Goal: Task Accomplishment & Management: Use online tool/utility

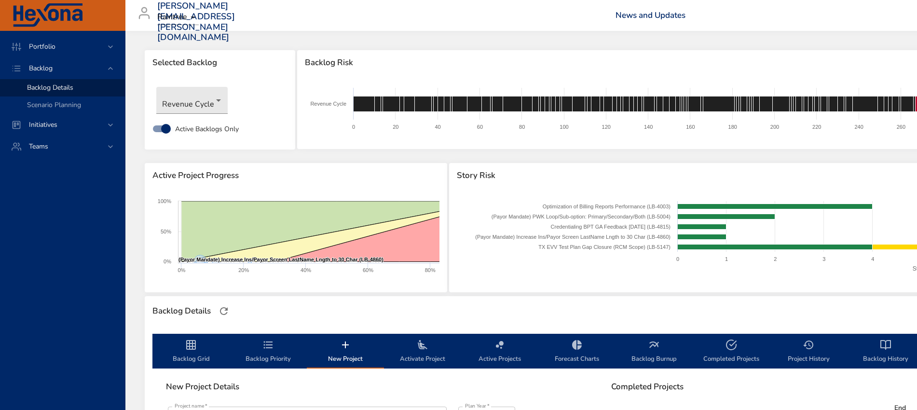
scroll to position [181, 0]
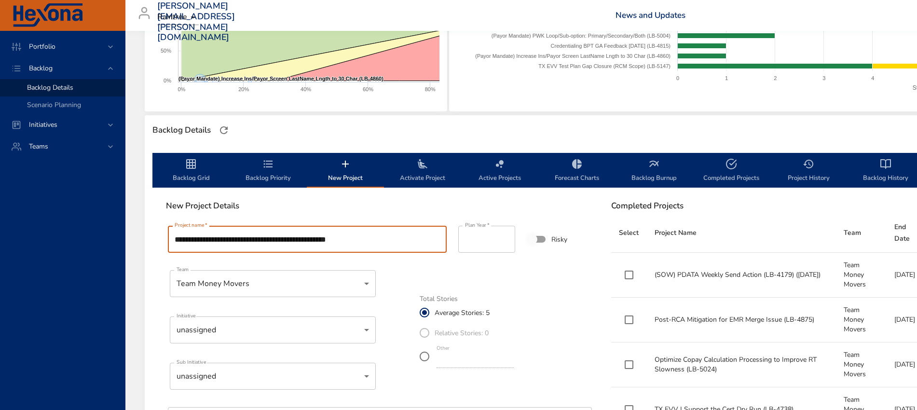
type input "**********"
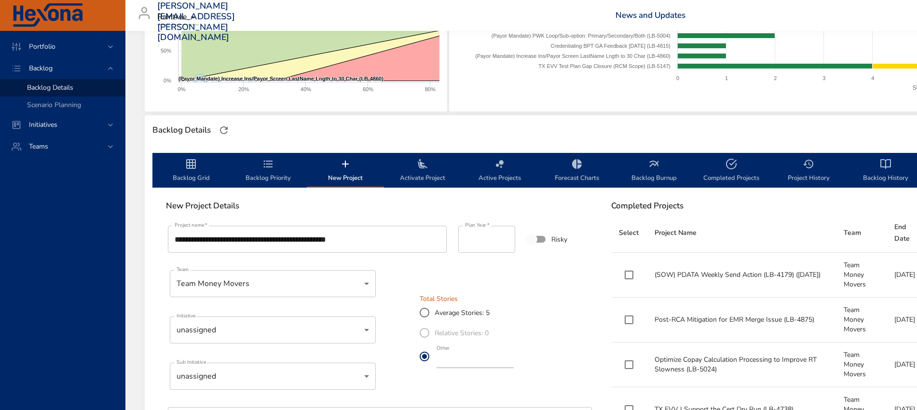
click at [514, 364] on input "*" at bounding box center [475, 360] width 77 height 15
type input "*"
click at [514, 364] on input "*" at bounding box center [475, 360] width 77 height 15
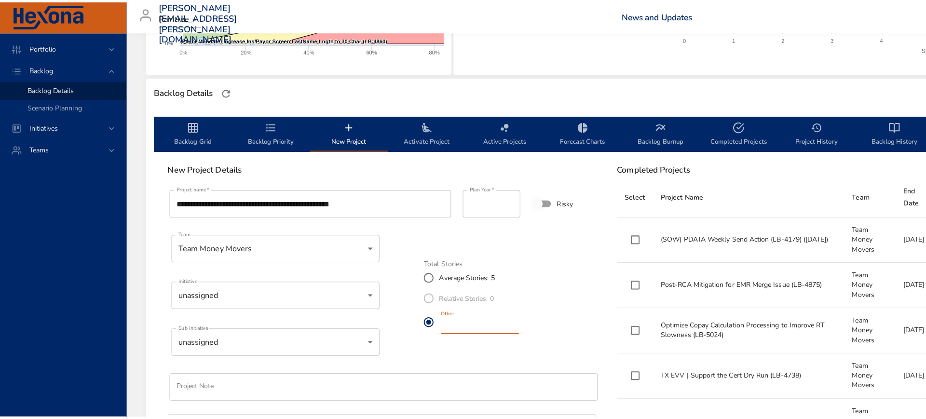
scroll to position [301, 0]
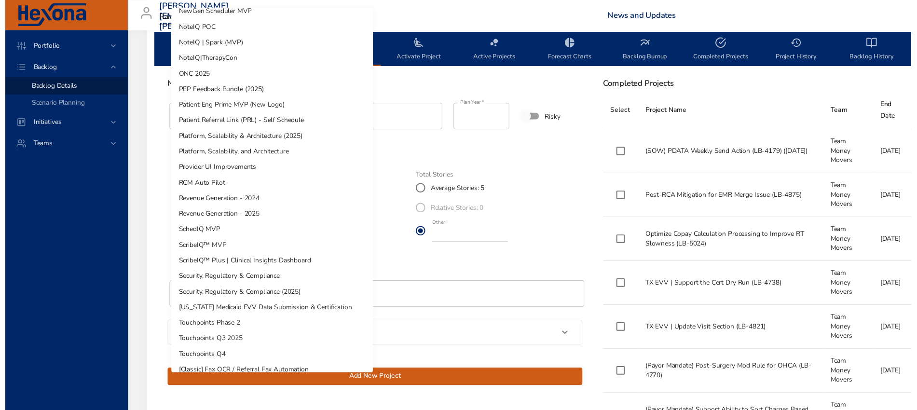
scroll to position [339, 0]
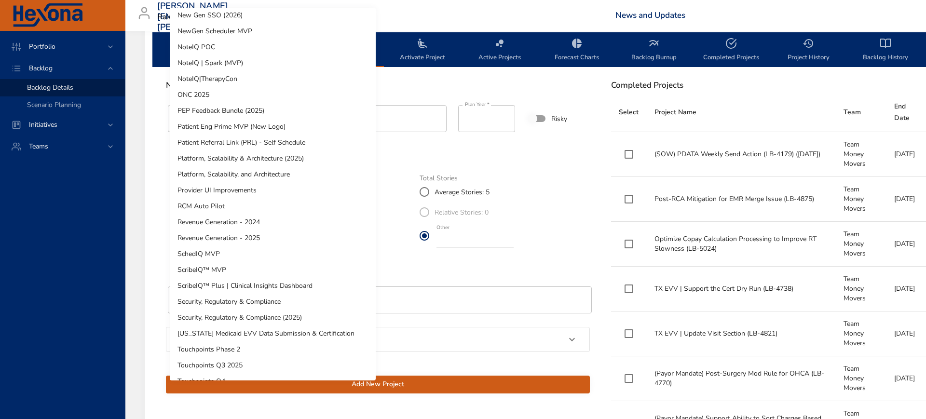
click at [254, 334] on li "[US_STATE] Medicaid EVV Data Submission & Certification" at bounding box center [273, 334] width 206 height 16
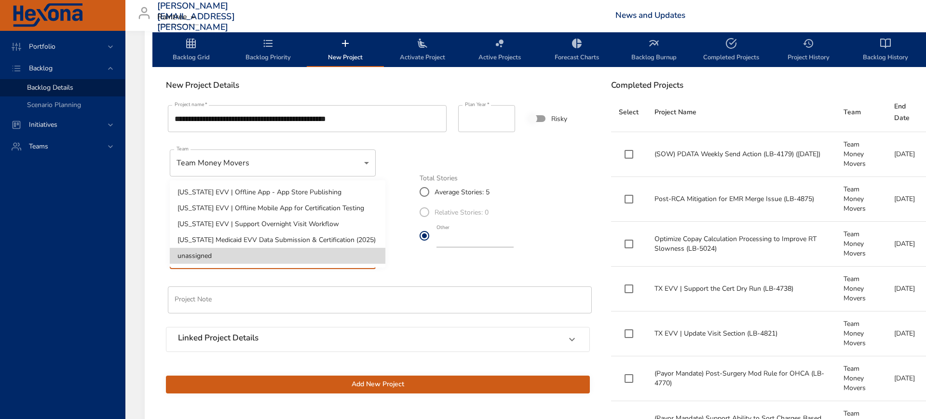
click at [242, 240] on li "[US_STATE] Medicaid EVV Data Submission & Certification (2025)" at bounding box center [278, 240] width 216 height 16
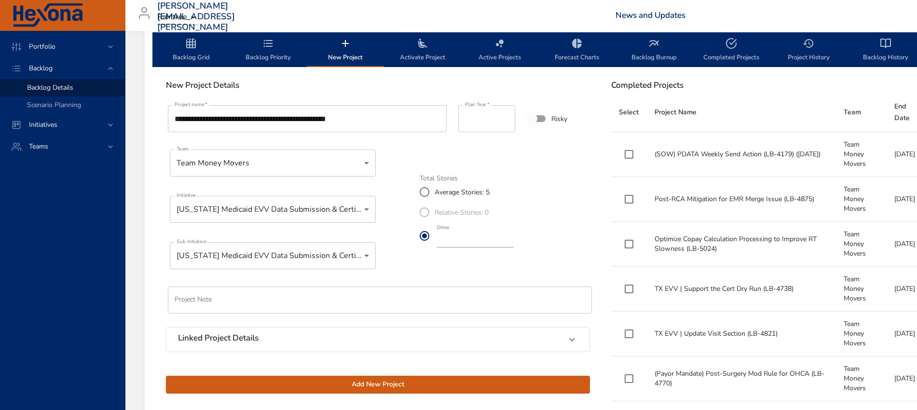
click at [396, 380] on span "Add New Project" at bounding box center [378, 385] width 409 height 12
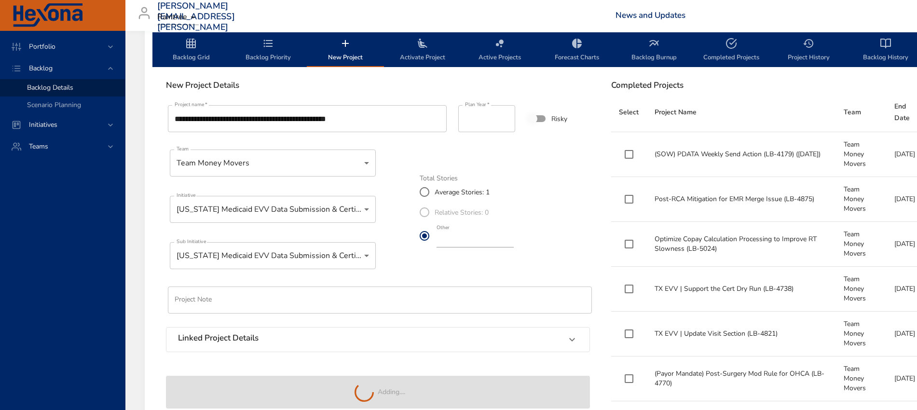
type input "*"
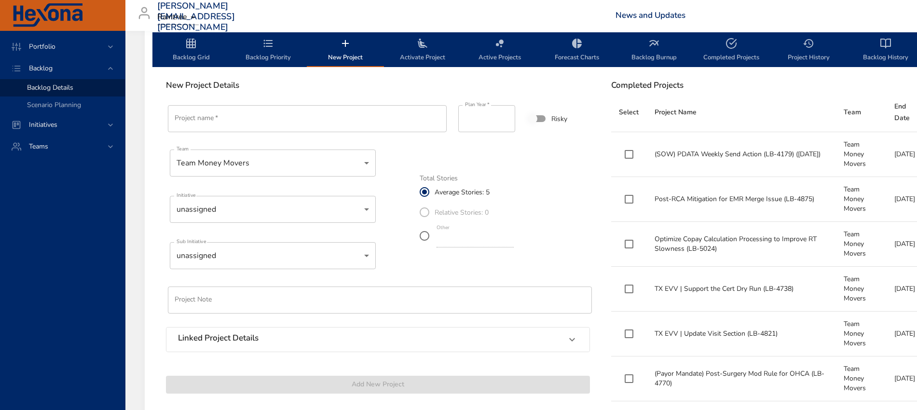
click at [273, 48] on icon "backlog-tab" at bounding box center [268, 44] width 12 height 12
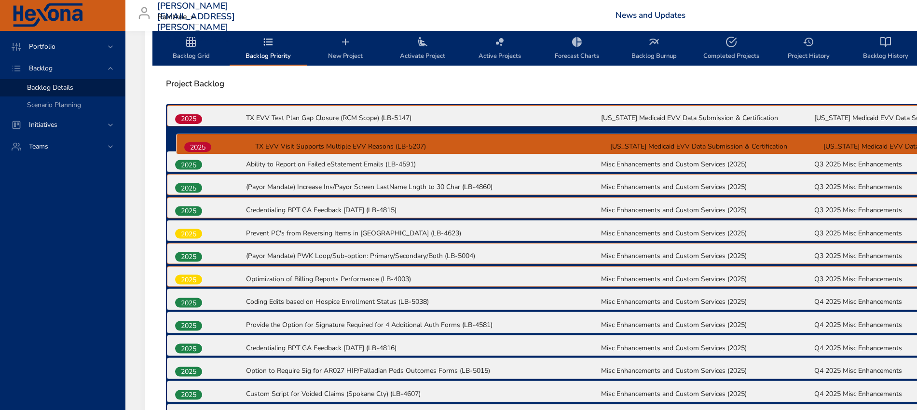
scroll to position [302, 0]
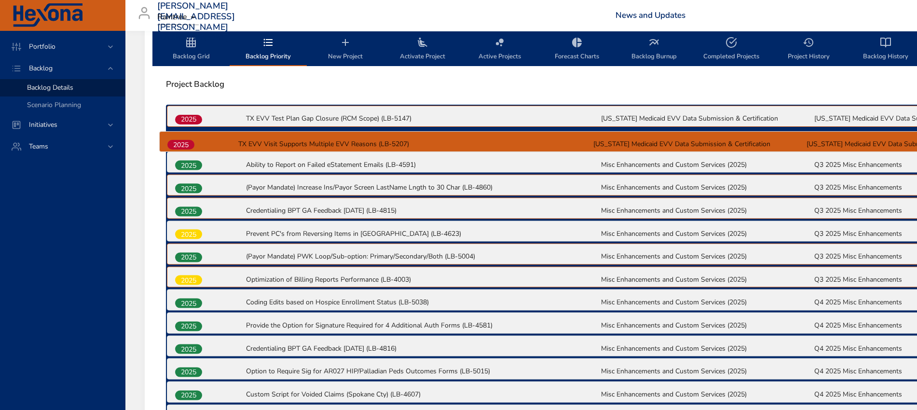
drag, startPoint x: 192, startPoint y: 313, endPoint x: 184, endPoint y: 145, distance: 167.5
click at [184, 145] on div "2025 TX EVV Test Plan Gap Closure (RCM Scope) (LB-5147) [US_STATE] Medicaid EVV…" at bounding box center [600, 370] width 869 height 530
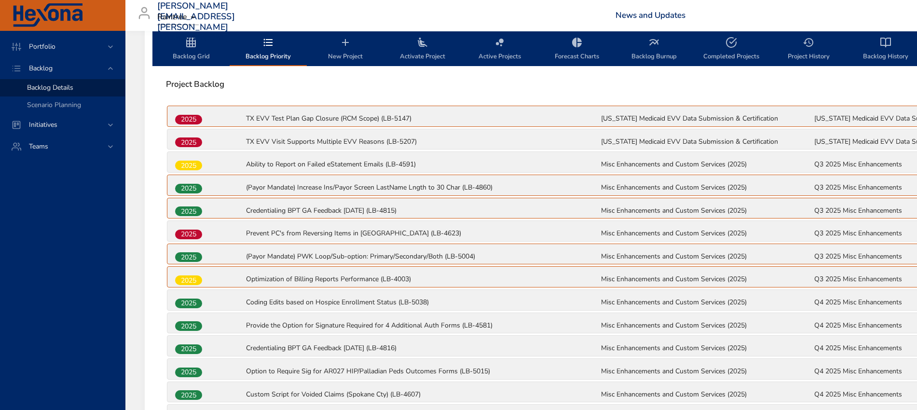
click at [195, 282] on span "2025" at bounding box center [188, 280] width 27 height 10
click at [178, 47] on span "Backlog Grid" at bounding box center [191, 50] width 66 height 26
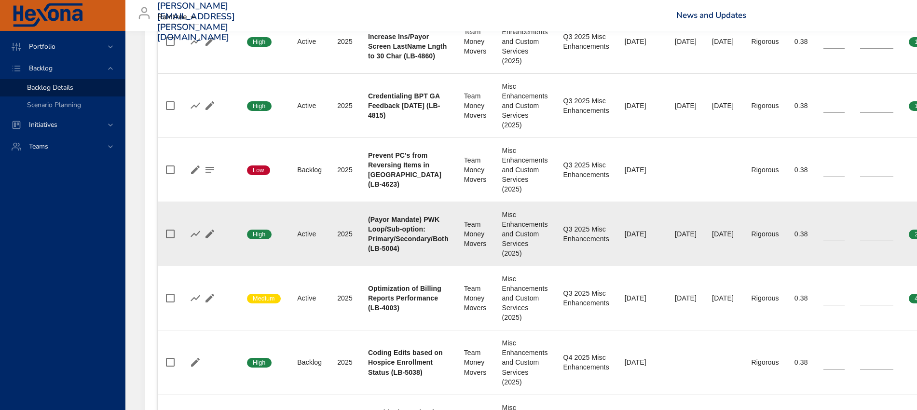
scroll to position [724, 0]
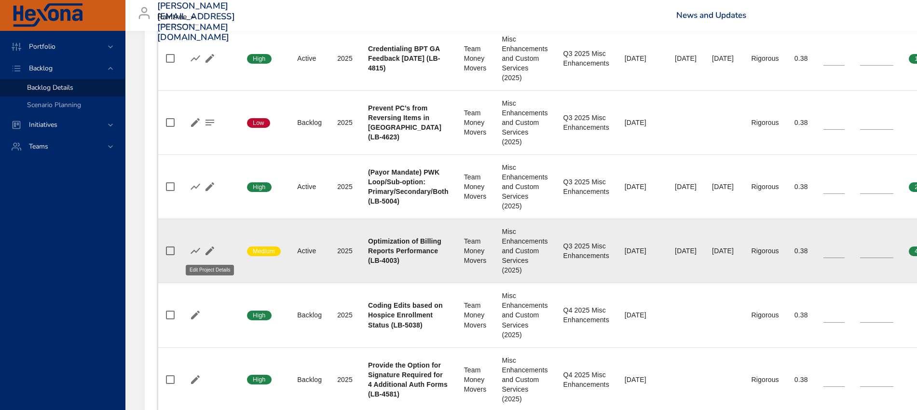
click at [205, 248] on icon "button" at bounding box center [210, 251] width 12 height 12
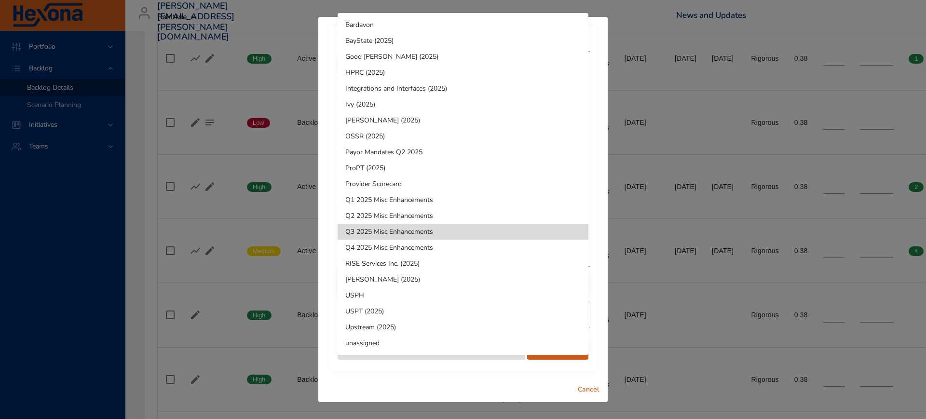
click at [379, 247] on li "Q4 2025 Misc Enhancements" at bounding box center [463, 248] width 251 height 16
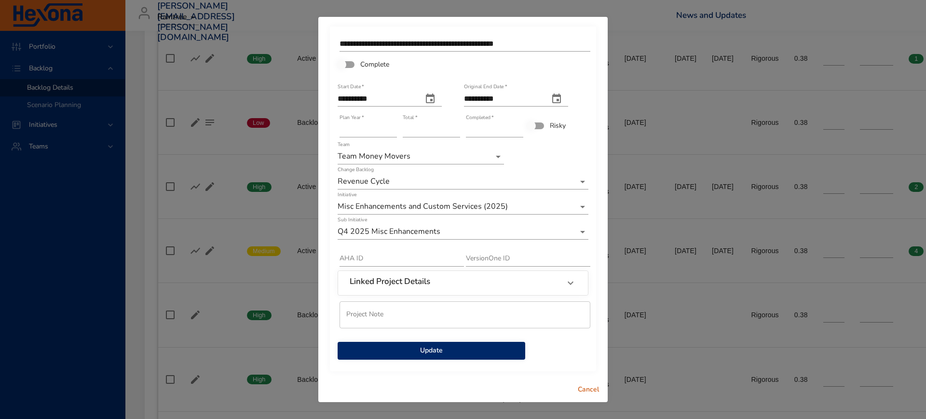
click at [416, 345] on span "Update" at bounding box center [431, 351] width 172 height 12
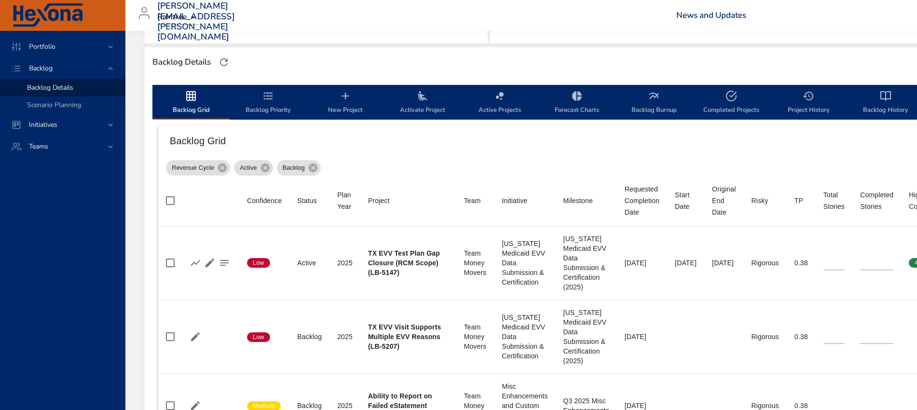
scroll to position [122, 0]
